Goal: Task Accomplishment & Management: Use online tool/utility

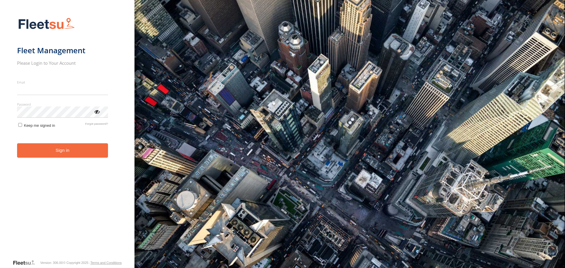
type input "**********"
click at [55, 152] on button "Sign in" at bounding box center [62, 150] width 91 height 14
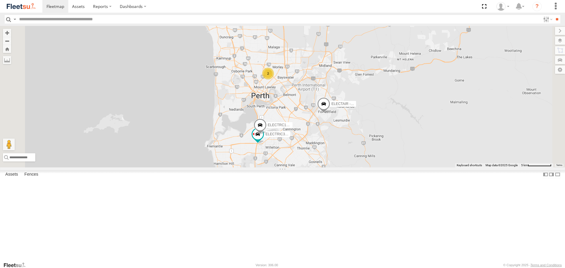
click at [242, 21] on span at bounding box center [235, 13] width 13 height 16
click at [267, 135] on span at bounding box center [260, 127] width 13 height 16
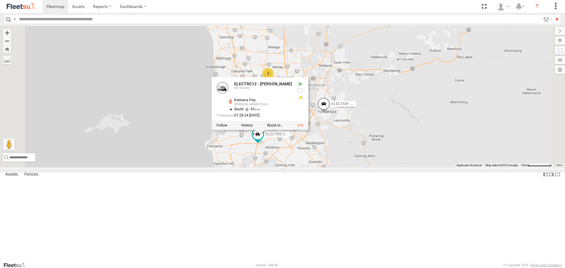
click at [333, 99] on div "ELECTRIC7 - John 2 ELECTRIC3 - Leo ELECTRC18 - Gav 2 ELECTRC12 - Harry ELECTAIR…" at bounding box center [282, 96] width 565 height 141
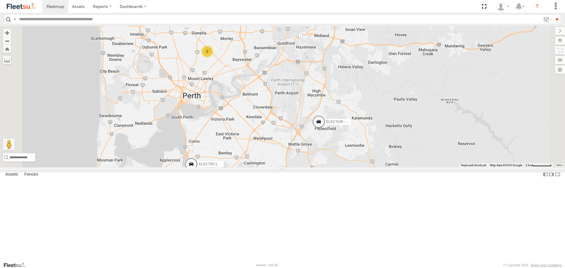
click at [325, 131] on span at bounding box center [318, 123] width 13 height 16
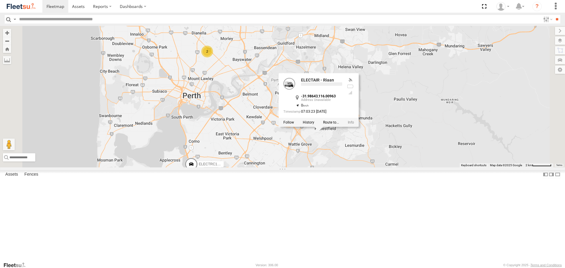
click at [474, 167] on div "ELECTRIC7 - John ELECTRIC3 - Leo ELECTRC18 - Gav ELECTRC12 - Harry ELECTAIR - R…" at bounding box center [282, 96] width 565 height 141
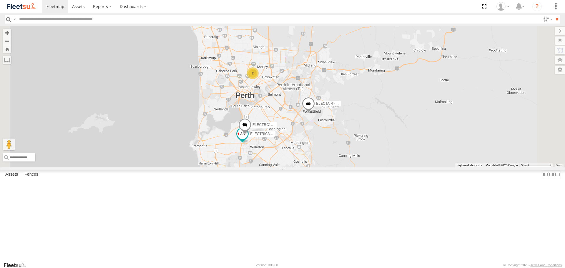
click at [248, 140] on span at bounding box center [242, 134] width 11 height 11
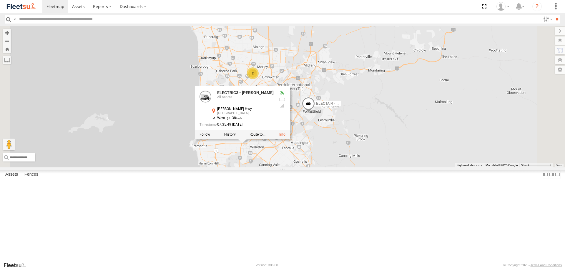
click at [312, 118] on div "ELECTRIC7 - John ELECTRIC3 - Leo ELECTRC12 - Harry ELECTAIR - Riaan ELECTRC14 -…" at bounding box center [282, 96] width 565 height 141
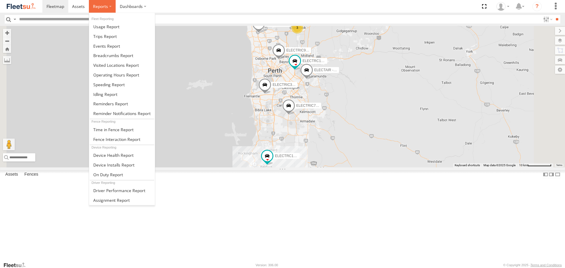
click at [102, 9] on span at bounding box center [100, 7] width 15 height 6
click at [121, 38] on link at bounding box center [122, 37] width 66 height 10
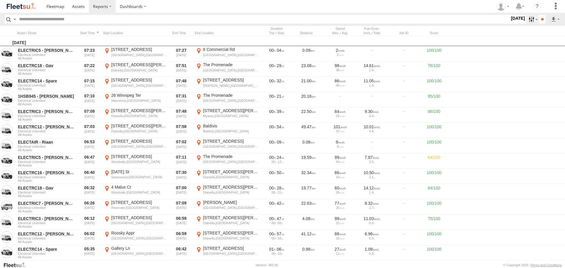
click at [530, 22] on label at bounding box center [533, 19] width 13 height 9
click at [0, 0] on label at bounding box center [0, 0] width 0 height 0
click at [544, 19] on input "**" at bounding box center [542, 19] width 7 height 9
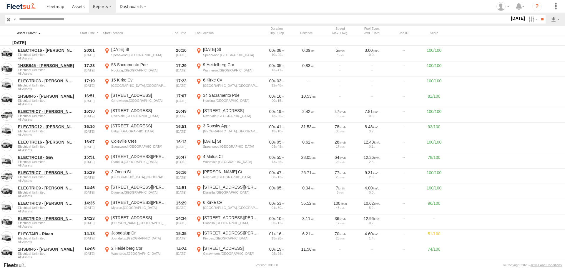
click at [56, 31] on div at bounding box center [46, 33] width 59 height 4
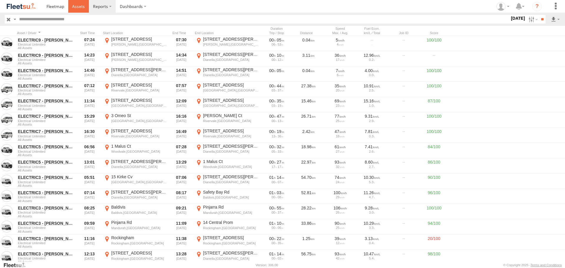
click at [72, 7] on link at bounding box center [78, 6] width 21 height 13
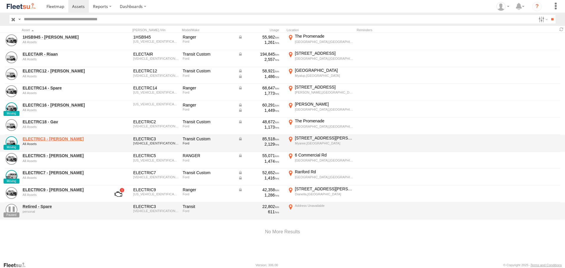
click at [49, 140] on link "ELECTRIC3 - [PERSON_NAME]" at bounding box center [63, 138] width 81 height 5
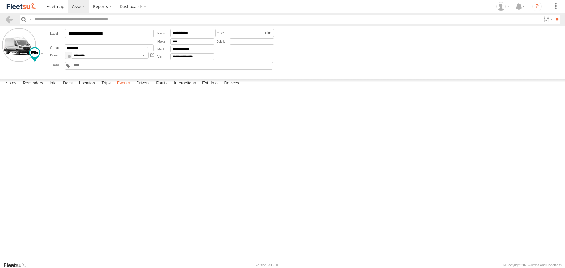
click at [116, 88] on label "Events" at bounding box center [123, 84] width 19 height 8
click at [113, 88] on label "Trips" at bounding box center [105, 84] width 15 height 8
click at [79, 6] on span at bounding box center [78, 7] width 13 height 6
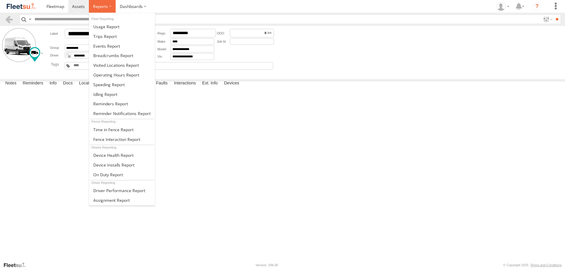
click at [90, 7] on label at bounding box center [102, 6] width 27 height 13
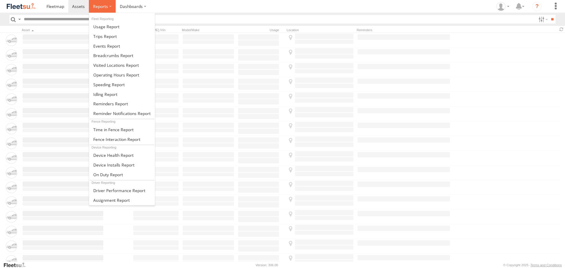
click at [90, 6] on label at bounding box center [102, 6] width 27 height 13
click at [113, 38] on span at bounding box center [105, 37] width 24 height 6
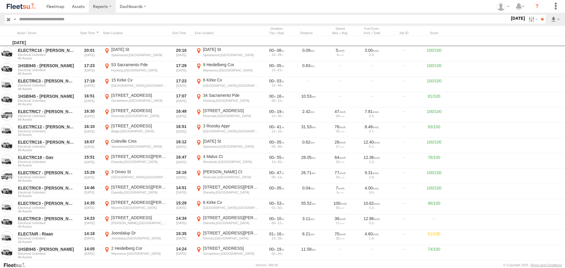
click at [65, 36] on div "[DATE]" at bounding box center [294, 41] width 589 height 11
click at [61, 34] on div at bounding box center [46, 33] width 59 height 4
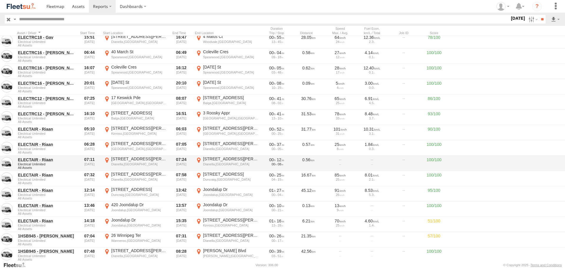
scroll to position [336, 0]
